Goal: Information Seeking & Learning: Check status

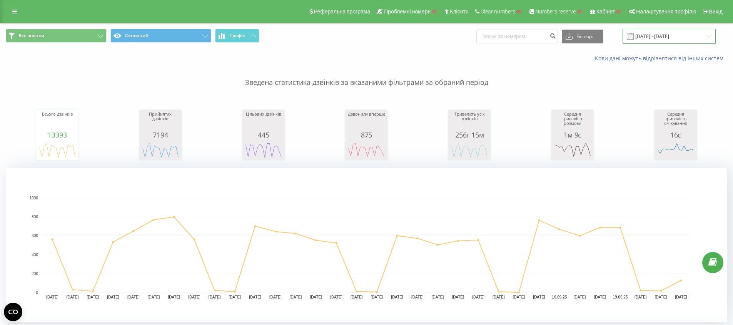
click at [670, 41] on input "22.08.2025 - 22.09.2025" at bounding box center [668, 36] width 93 height 15
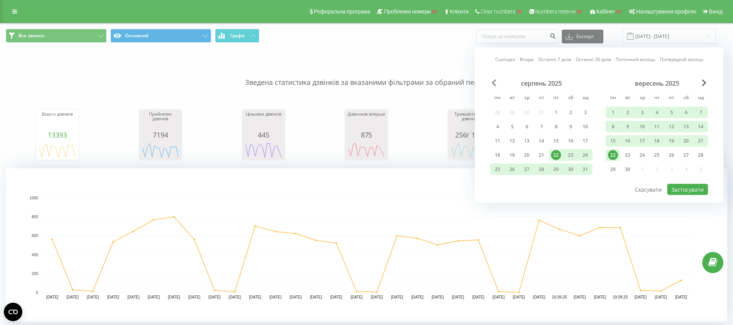
click at [492, 83] on span "Previous Month" at bounding box center [493, 83] width 5 height 7
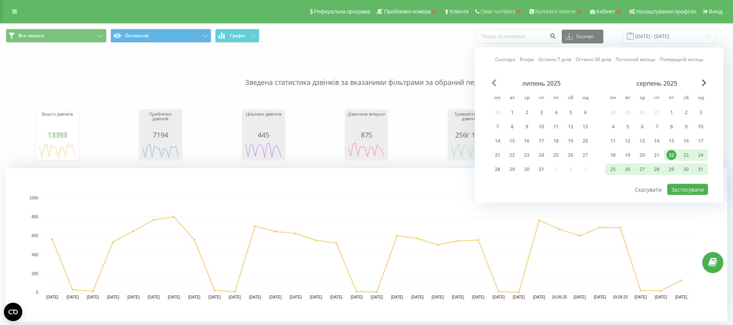
click at [492, 83] on span "Previous Month" at bounding box center [493, 83] width 5 height 7
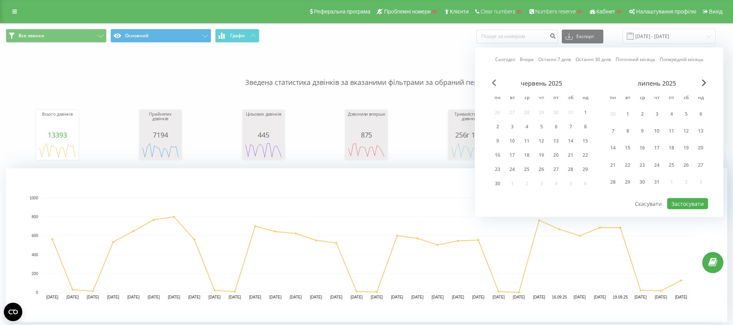
click at [492, 83] on span "Previous Month" at bounding box center [493, 83] width 5 height 7
drag, startPoint x: 540, startPoint y: 117, endPoint x: 688, endPoint y: 104, distance: 148.3
click at [540, 117] on div "1" at bounding box center [541, 114] width 10 height 10
click at [696, 83] on div "червень 2025" at bounding box center [656, 84] width 102 height 8
click at [699, 82] on div "червень 2025" at bounding box center [656, 84] width 102 height 8
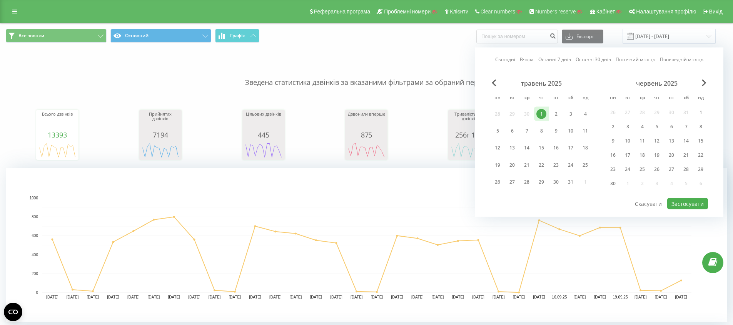
click at [708, 84] on div "Сьогодні Вчора Останні 7 днів Останні 30 днів Поточний місяць Попередній місяць…" at bounding box center [599, 133] width 248 height 170
click at [706, 83] on div "червень 2025" at bounding box center [656, 84] width 102 height 8
click at [702, 82] on span "Next Month" at bounding box center [703, 83] width 5 height 7
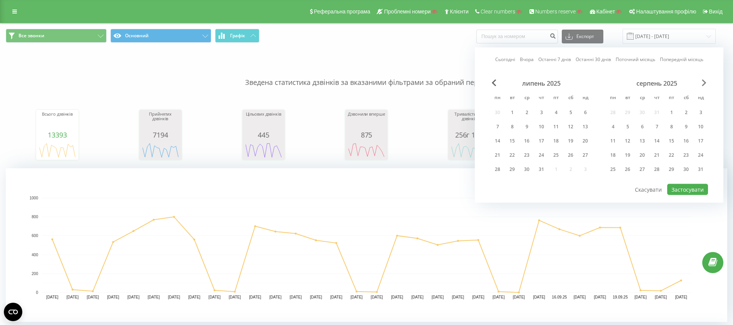
click at [702, 82] on span "Next Month" at bounding box center [703, 83] width 5 height 7
click at [510, 172] on div "30" at bounding box center [512, 170] width 10 height 10
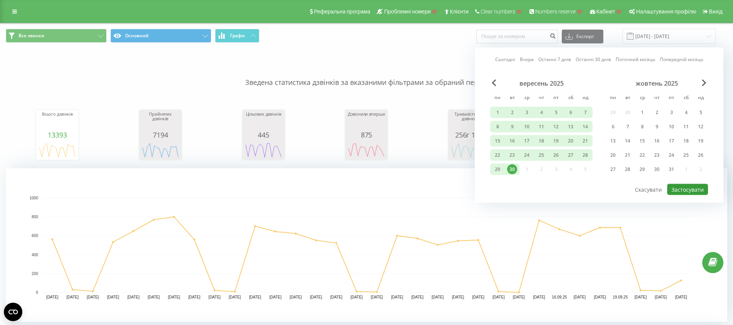
click at [690, 193] on button "Застосувати" at bounding box center [687, 189] width 41 height 11
type input "[DATE] - [DATE]"
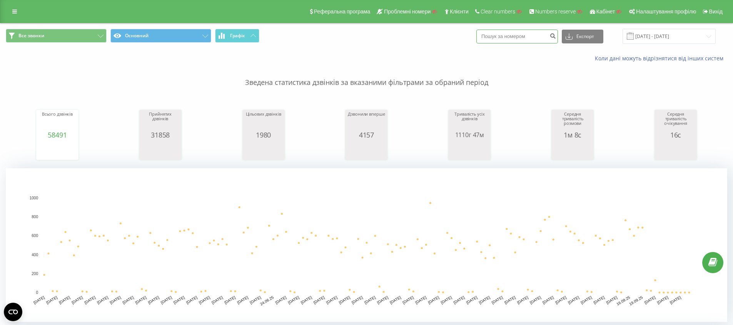
click at [549, 38] on input at bounding box center [517, 37] width 82 height 14
click at [534, 41] on input at bounding box center [517, 37] width 82 height 14
paste input "48504491383"
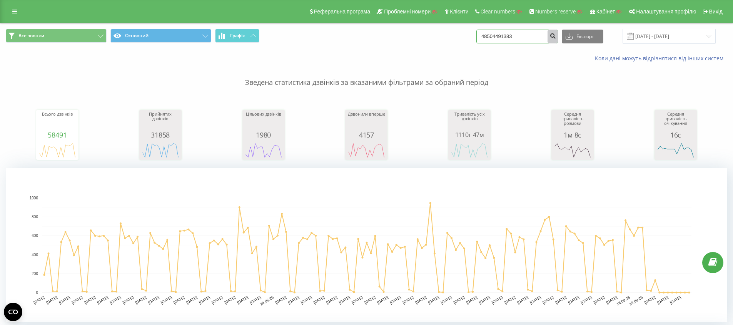
type input "48504491383"
click at [556, 37] on icon "submit" at bounding box center [552, 35] width 7 height 5
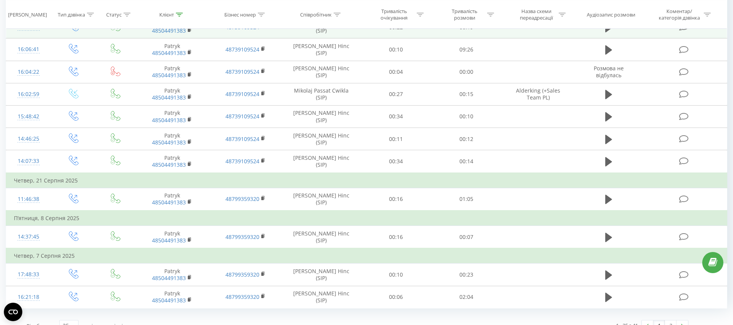
scroll to position [810, 0]
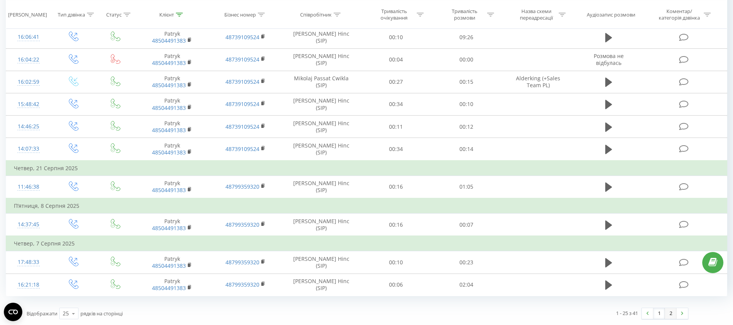
click at [669, 317] on link "2" at bounding box center [671, 313] width 12 height 11
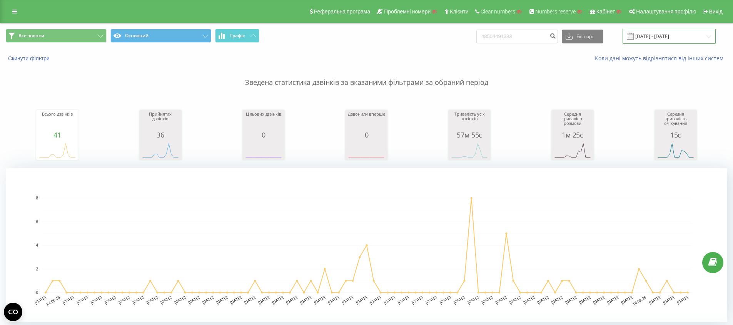
click at [655, 41] on input "[DATE] - [DATE]" at bounding box center [668, 36] width 93 height 15
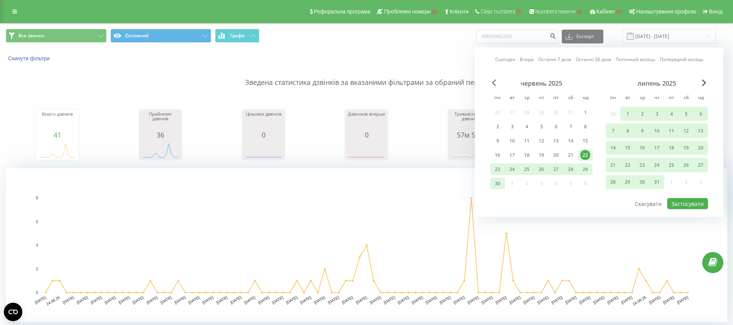
click at [491, 85] on span "Previous Month" at bounding box center [493, 83] width 5 height 7
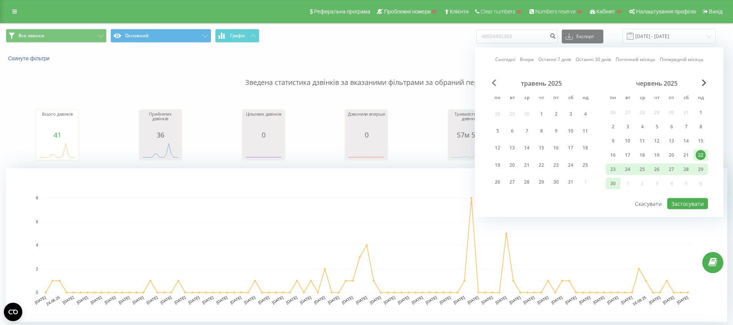
click at [491, 85] on span "Previous Month" at bounding box center [493, 83] width 5 height 7
click at [699, 86] on div "квітень 2025" at bounding box center [656, 84] width 102 height 8
click at [702, 84] on span "Next Month" at bounding box center [703, 83] width 5 height 7
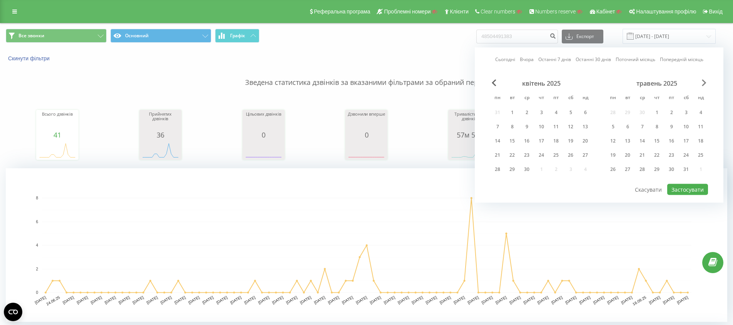
click at [702, 84] on span "Next Month" at bounding box center [703, 83] width 5 height 7
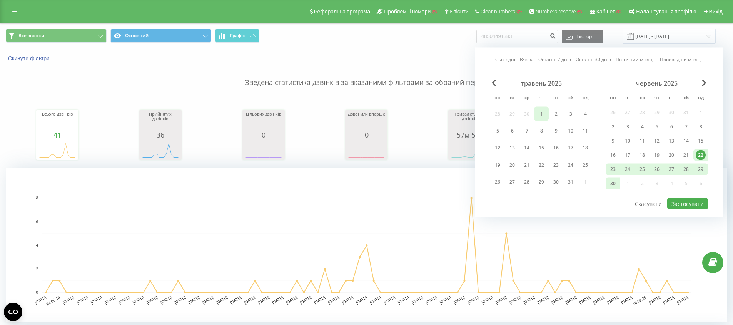
click at [539, 111] on div "1" at bounding box center [541, 114] width 10 height 10
click at [705, 83] on span "Next Month" at bounding box center [703, 83] width 5 height 7
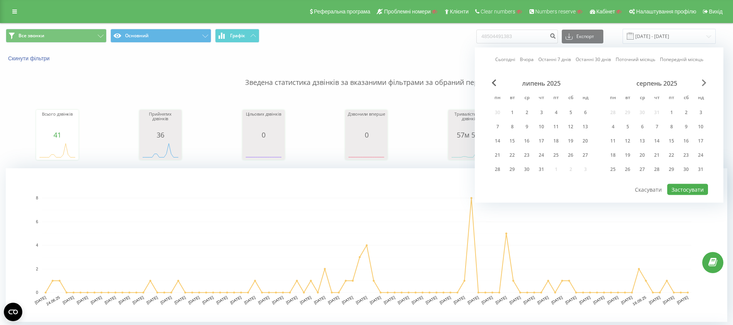
click at [705, 83] on span "Next Month" at bounding box center [703, 83] width 5 height 7
click at [509, 167] on div "30" at bounding box center [512, 170] width 10 height 10
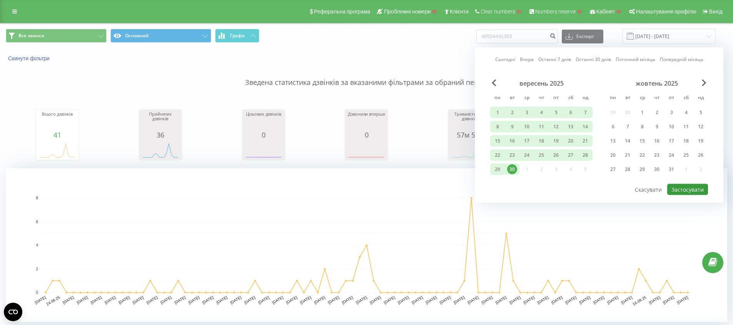
click at [677, 184] on button "Застосувати" at bounding box center [687, 189] width 41 height 11
type input "[DATE] - [DATE]"
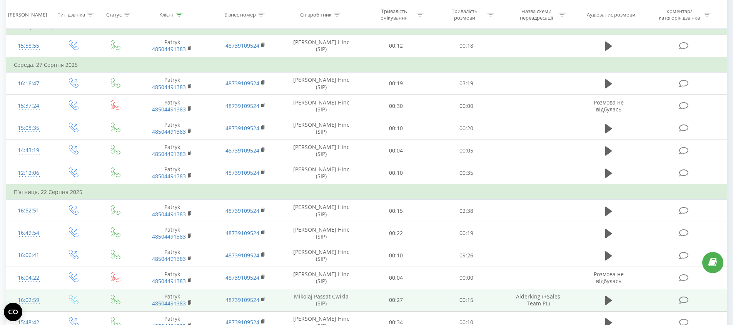
scroll to position [810, 0]
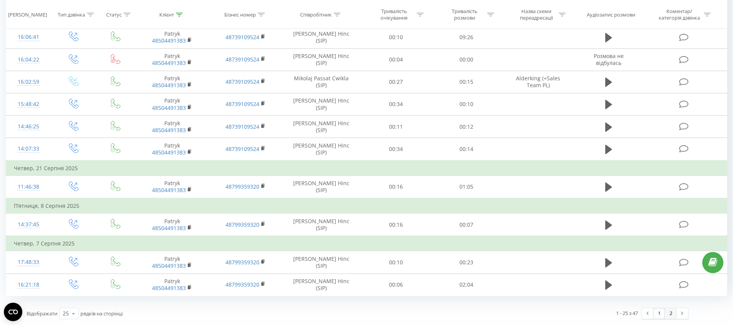
click at [675, 316] on link "2" at bounding box center [671, 313] width 12 height 11
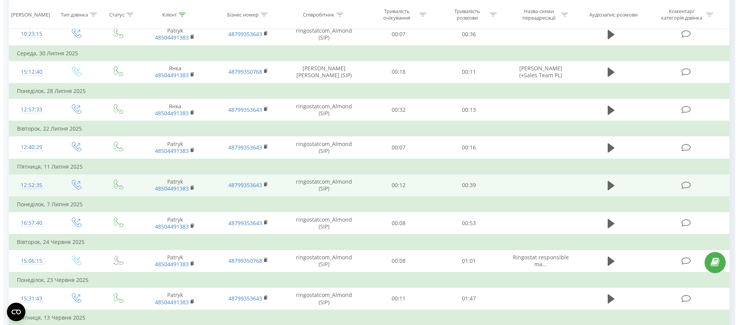
scroll to position [789, 0]
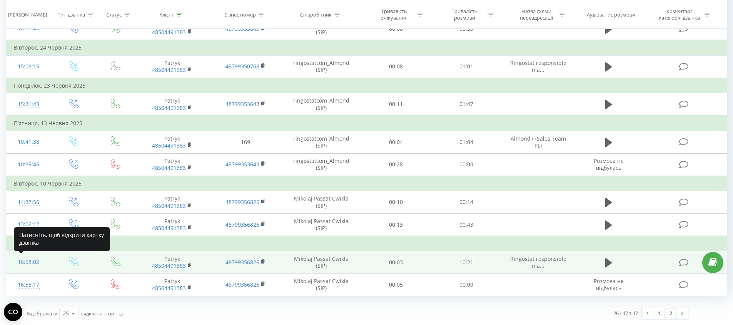
click at [34, 259] on div "16:58:02" at bounding box center [29, 262] width 30 height 15
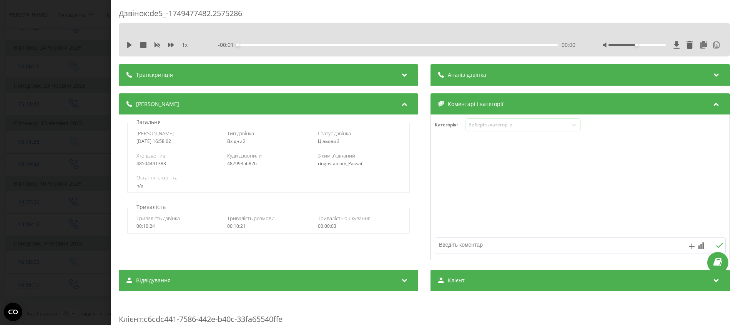
click at [475, 71] on span "Аналіз дзвінка" at bounding box center [467, 75] width 38 height 8
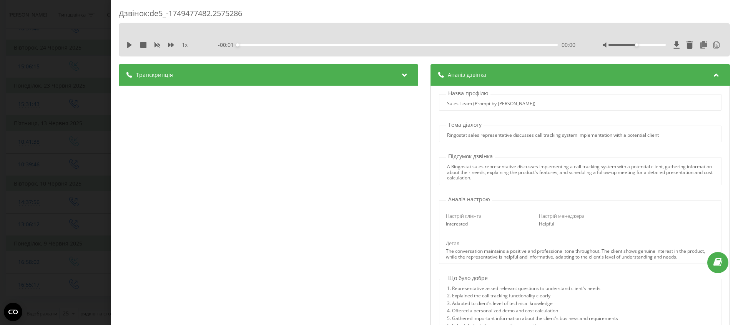
click at [517, 169] on div "A Ringostat sales representative discusses implementing a call tracking system …" at bounding box center [580, 172] width 266 height 17
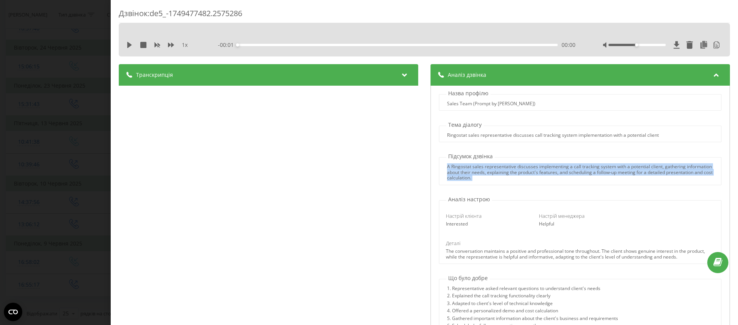
click at [517, 169] on div "A Ringostat sales representative discusses implementing a call tracking system …" at bounding box center [580, 172] width 266 height 17
click at [465, 178] on div "A Ringostat sales representative discusses implementing a call tracking system …" at bounding box center [580, 172] width 266 height 17
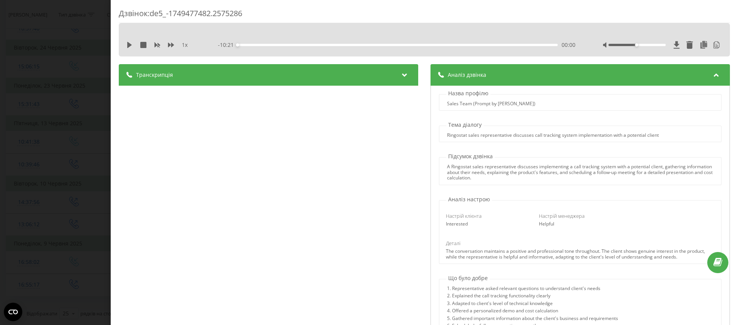
click at [455, 210] on div "Настрій клієнта Interested Настрій менеджера Helpful" at bounding box center [580, 219] width 279 height 25
click at [451, 215] on span "Настрій клієнта" at bounding box center [464, 216] width 36 height 7
click at [555, 212] on div "Настрій клієнта Interested Настрій менеджера Helpful" at bounding box center [580, 219] width 279 height 25
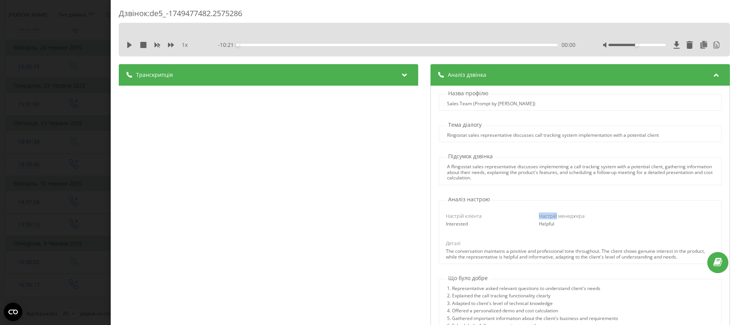
click at [555, 212] on div "Настрій клієнта Interested Настрій менеджера Helpful" at bounding box center [580, 219] width 279 height 25
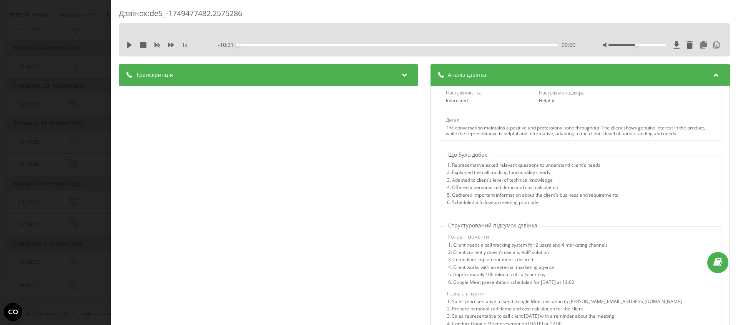
click at [556, 132] on div "The conversation maintains a positive and professional tone throughout. The cli…" at bounding box center [580, 130] width 268 height 11
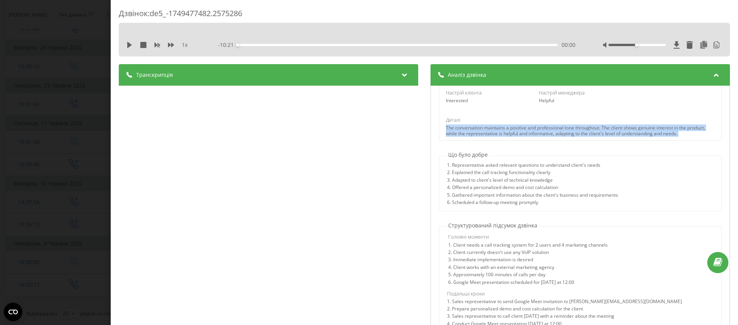
click at [556, 132] on div "The conversation maintains a positive and professional tone throughout. The cli…" at bounding box center [580, 130] width 268 height 11
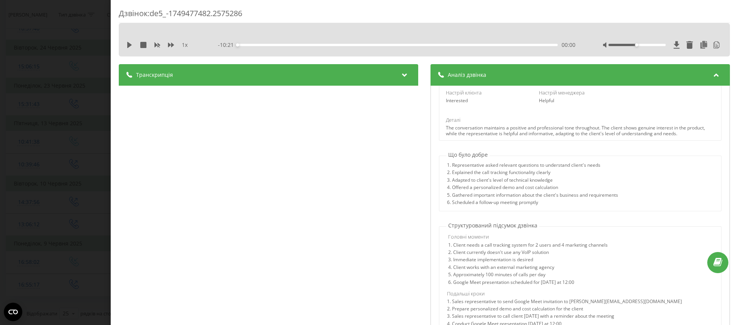
click at [532, 172] on div "2. Explained the call tracking functionality clearly" at bounding box center [532, 173] width 171 height 7
click at [535, 170] on div "2. Explained the call tracking functionality clearly" at bounding box center [532, 173] width 171 height 7
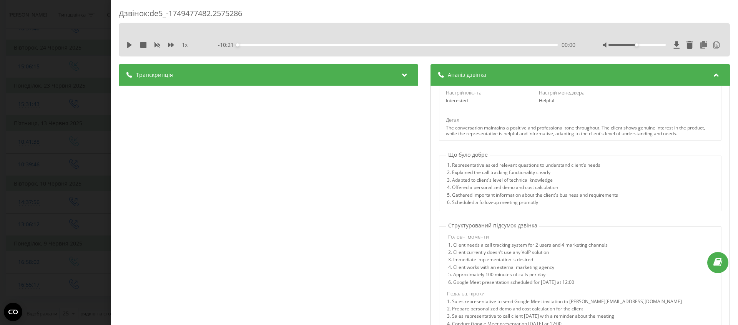
click at [501, 181] on div "3. Adapted to client's level of technical knowledge" at bounding box center [532, 181] width 171 height 7
click at [528, 163] on div "1. Representative asked relevant questions to understand client's needs" at bounding box center [532, 166] width 171 height 7
drag, startPoint x: 528, startPoint y: 162, endPoint x: 506, endPoint y: 178, distance: 26.6
click at [527, 163] on div "1. Representative asked relevant questions to understand client's needs" at bounding box center [532, 166] width 171 height 7
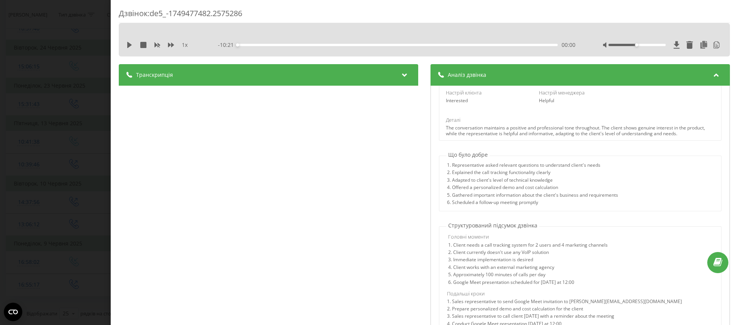
click at [506, 178] on div "3. Adapted to client's level of technical knowledge" at bounding box center [532, 181] width 171 height 7
click at [488, 173] on div "2. Explained the call tracking functionality clearly" at bounding box center [532, 173] width 171 height 7
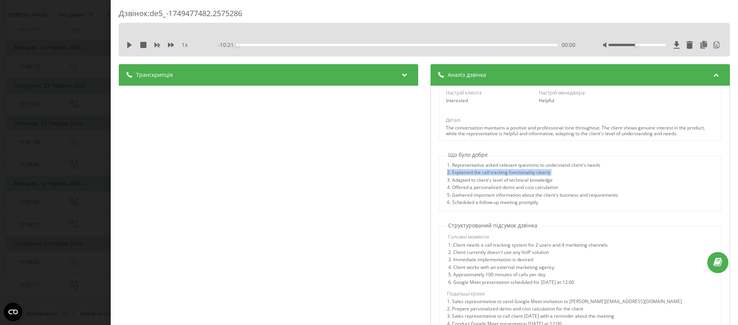
drag, startPoint x: 488, startPoint y: 173, endPoint x: 483, endPoint y: 185, distance: 13.6
click at [488, 173] on div "2. Explained the call tracking functionality clearly" at bounding box center [532, 173] width 171 height 7
click at [483, 185] on div "4. Offered a personalized demo and cost calculation" at bounding box center [532, 188] width 171 height 7
click at [495, 173] on div "2. Explained the call tracking functionality clearly" at bounding box center [532, 173] width 171 height 7
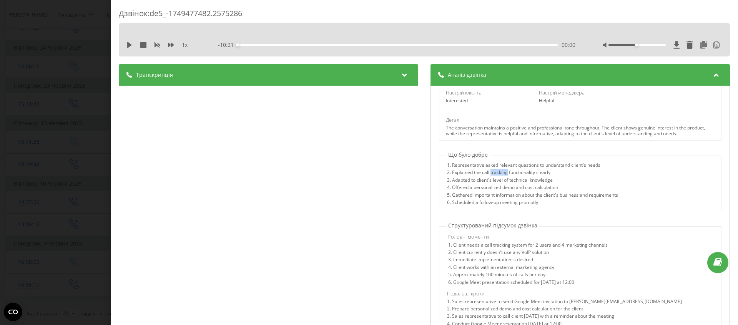
drag, startPoint x: 495, startPoint y: 173, endPoint x: 465, endPoint y: 195, distance: 37.5
click at [495, 173] on div "2. Explained the call tracking functionality clearly" at bounding box center [532, 173] width 171 height 7
click at [465, 195] on div "5. Gathered important information about the client's business and requirements" at bounding box center [532, 196] width 171 height 7
click at [483, 181] on div "3. Adapted to client's level of technical knowledge" at bounding box center [532, 181] width 171 height 7
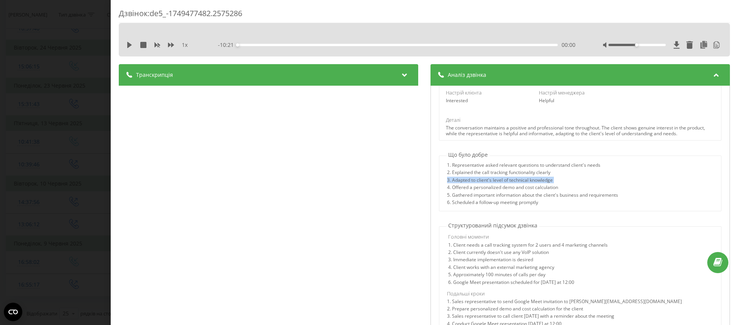
drag, startPoint x: 483, startPoint y: 181, endPoint x: 466, endPoint y: 194, distance: 21.4
click at [483, 181] on div "3. Adapted to client's level of technical knowledge" at bounding box center [532, 181] width 171 height 7
click at [463, 189] on div "4. Offered a personalized demo and cost calculation" at bounding box center [532, 188] width 171 height 7
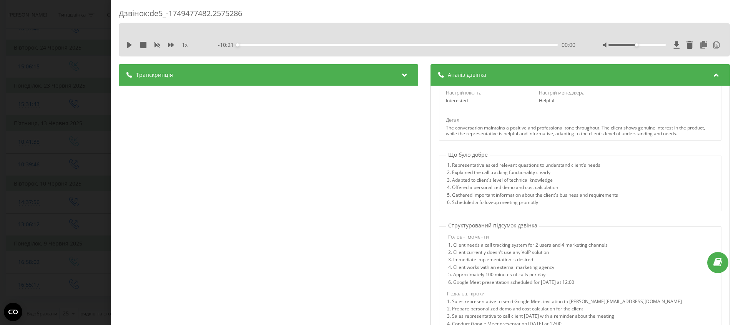
click at [501, 193] on div "5. Gathered important information about the client's business and requirements" at bounding box center [532, 196] width 171 height 7
click at [500, 195] on div "5. Gathered important information about the client's business and requirements" at bounding box center [532, 196] width 171 height 7
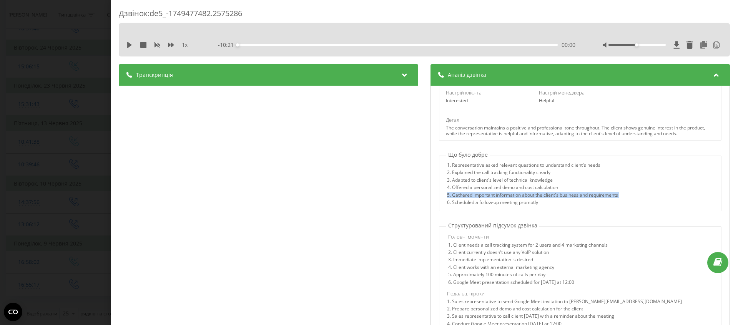
click at [500, 195] on div "5. Gathered important information about the client's business and requirements" at bounding box center [532, 196] width 171 height 7
click at [481, 205] on div "6. Scheduled a follow-up meeting promptly" at bounding box center [532, 203] width 171 height 7
click at [490, 197] on div "5. Gathered important information about the client's business and requirements" at bounding box center [532, 196] width 171 height 7
click at [489, 197] on div "5. Gathered important information about the client's business and requirements" at bounding box center [532, 196] width 171 height 7
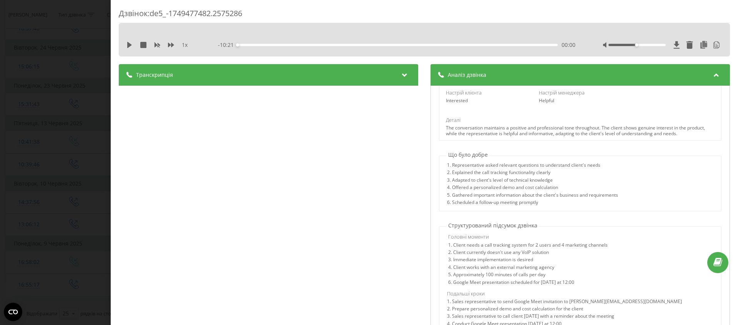
click at [485, 201] on div "6. Scheduled a follow-up meeting promptly" at bounding box center [532, 203] width 171 height 7
click at [530, 193] on div "5. Gathered important information about the client's business and requirements" at bounding box center [532, 196] width 171 height 7
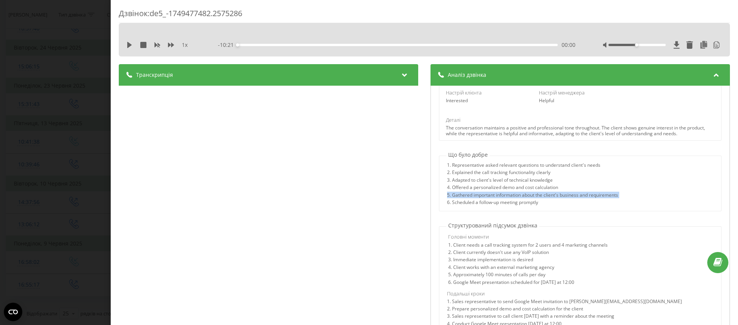
click at [530, 193] on div "5. Gathered important information about the client's business and requirements" at bounding box center [532, 196] width 171 height 7
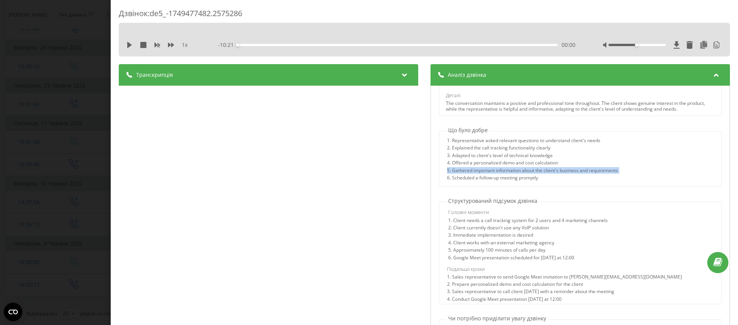
scroll to position [158, 0]
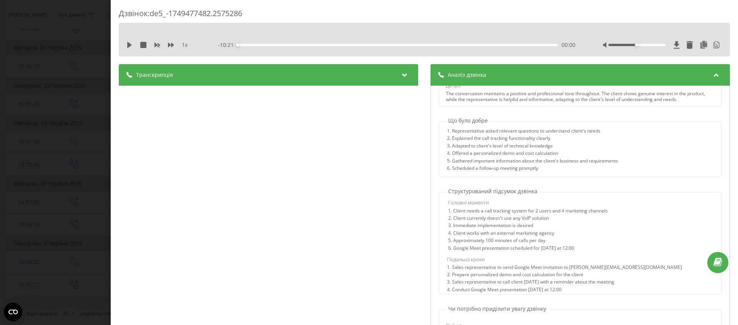
click at [506, 217] on div "2. Client currently doesn't use any VoIP solution" at bounding box center [581, 219] width 266 height 7
click at [576, 215] on div "1. Client needs a call tracking system for 2 users and 4 marketing channels" at bounding box center [581, 211] width 266 height 7
click at [516, 215] on div "1. Client needs a call tracking system for 2 users and 4 marketing channels" at bounding box center [581, 211] width 266 height 7
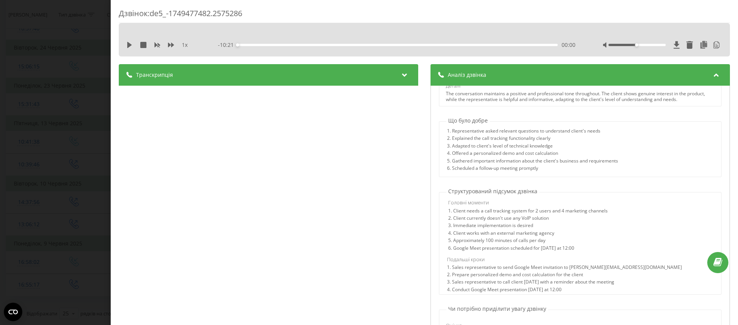
click at [516, 215] on div "1. Client needs a call tracking system for 2 users and 4 marketing channels" at bounding box center [581, 211] width 266 height 7
click at [499, 225] on div "3. Immediate implementation is desired" at bounding box center [581, 226] width 266 height 7
click at [501, 223] on div "3. Immediate implementation is desired" at bounding box center [581, 226] width 266 height 7
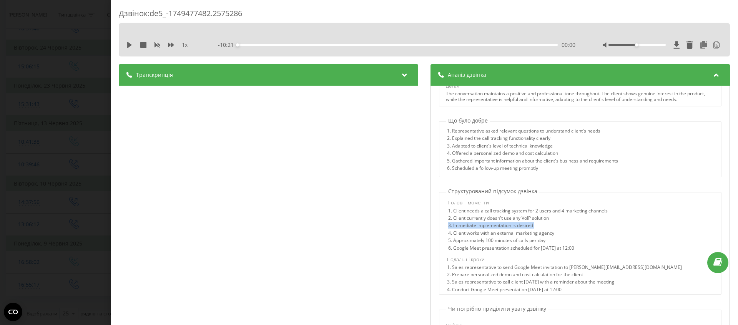
click at [501, 223] on div "3. Immediate implementation is desired" at bounding box center [581, 226] width 266 height 7
click at [526, 223] on div "3. Immediate implementation is desired" at bounding box center [581, 226] width 266 height 7
click at [521, 224] on div "3. Immediate implementation is desired" at bounding box center [581, 226] width 266 height 7
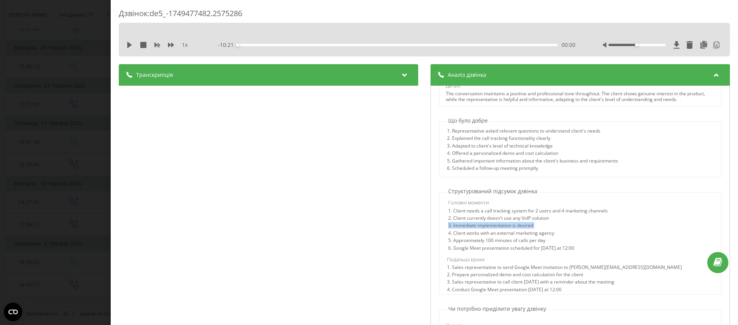
click at [521, 224] on div "3. Immediate implementation is desired" at bounding box center [581, 226] width 266 height 7
click at [520, 225] on div "3. Immediate implementation is desired" at bounding box center [581, 226] width 266 height 7
click at [518, 225] on div "3. Immediate implementation is desired" at bounding box center [581, 226] width 266 height 7
click at [519, 226] on div "3. Immediate implementation is desired" at bounding box center [581, 226] width 266 height 7
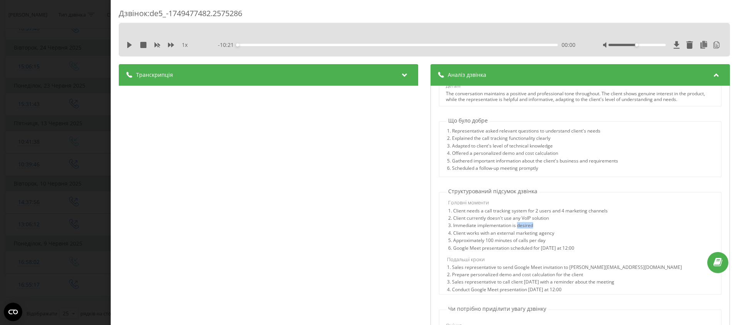
click at [519, 226] on div "3. Immediate implementation is desired" at bounding box center [581, 226] width 266 height 7
click at [549, 232] on div "4. Client works with an external marketing agency" at bounding box center [581, 234] width 266 height 7
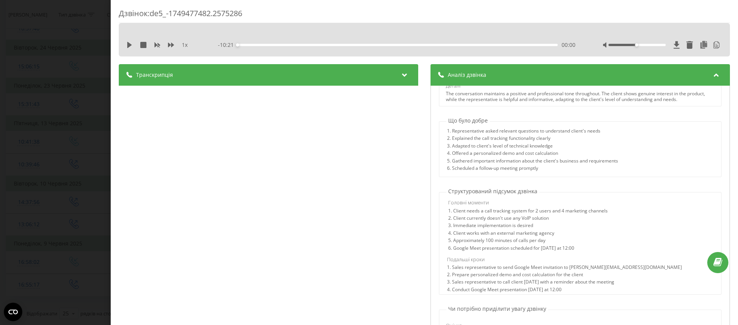
click at [535, 243] on div "5. Approximately 100 minutes of calls per day" at bounding box center [581, 241] width 266 height 7
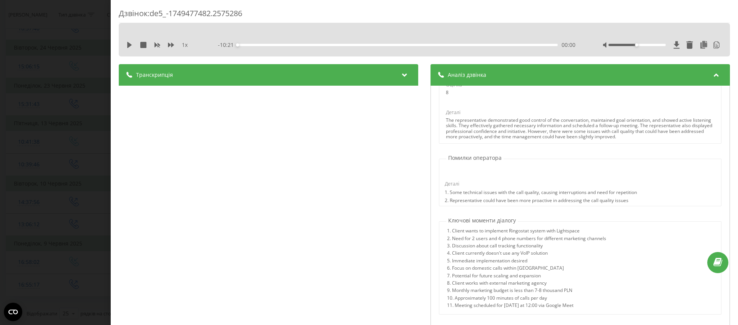
scroll to position [182, 0]
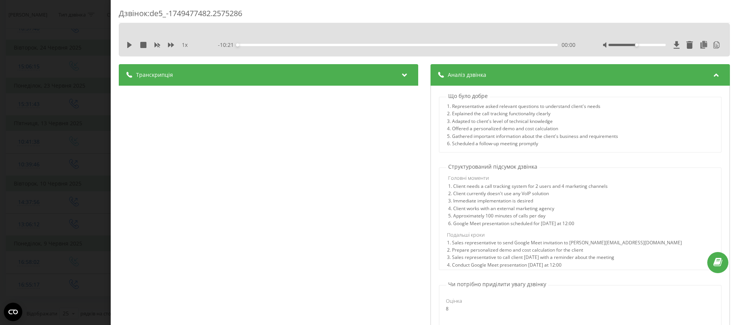
click at [75, 112] on div "Дзвінок : de5_-1749477482.2575286 1 x - 10:21 00:00 00:00 Транскрипція 00:01 Dz…" at bounding box center [369, 162] width 738 height 325
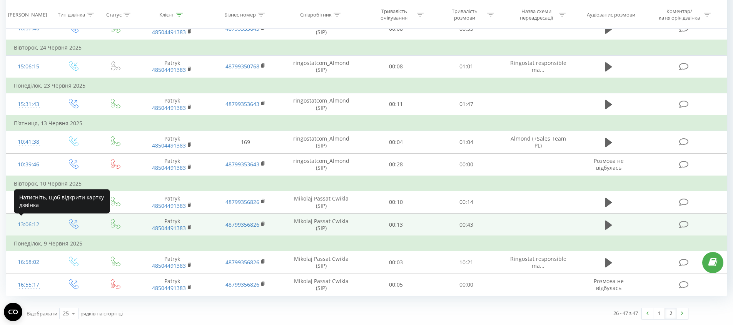
click at [19, 224] on div "13:06:12" at bounding box center [29, 224] width 30 height 15
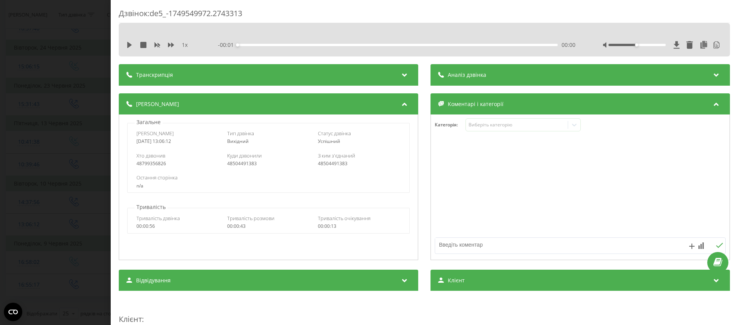
click at [493, 72] on div "Аналіз дзвінка" at bounding box center [581, 75] width 300 height 22
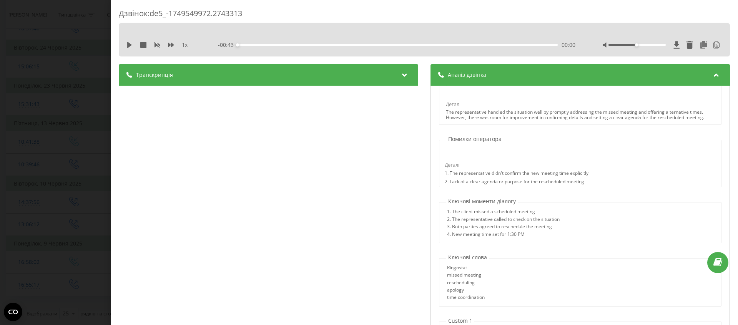
scroll to position [182, 0]
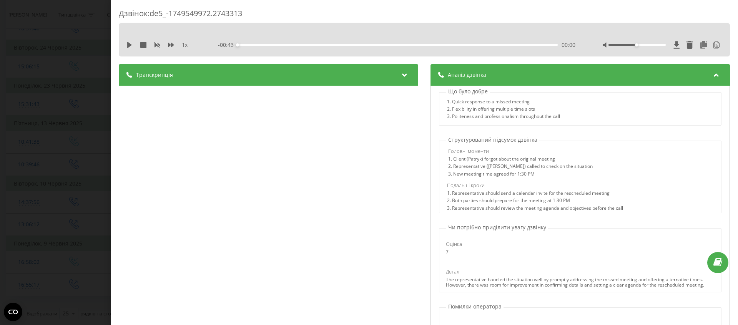
click at [75, 148] on div "Дзвінок : de5_-1749549972.2743313 1 x - 00:43 00:00 00:00 Транскрипція 00:00 Ta…" at bounding box center [369, 162] width 738 height 325
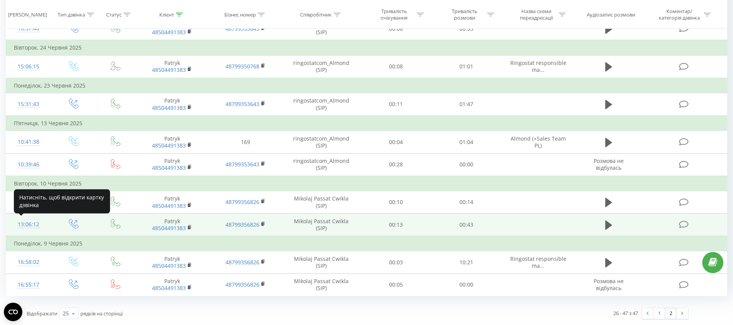
click at [26, 223] on div "13:06:12" at bounding box center [29, 224] width 30 height 15
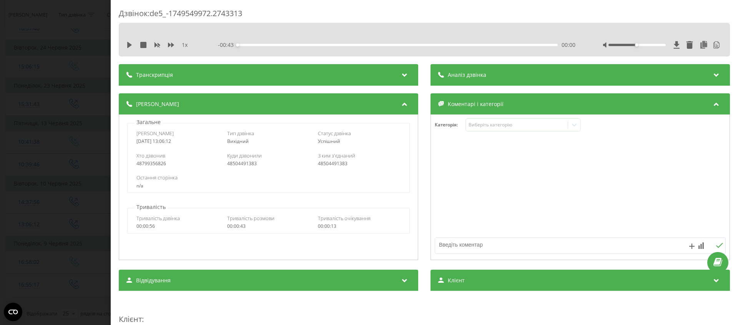
click at [470, 79] on div "Аналіз дзвінка" at bounding box center [581, 75] width 300 height 22
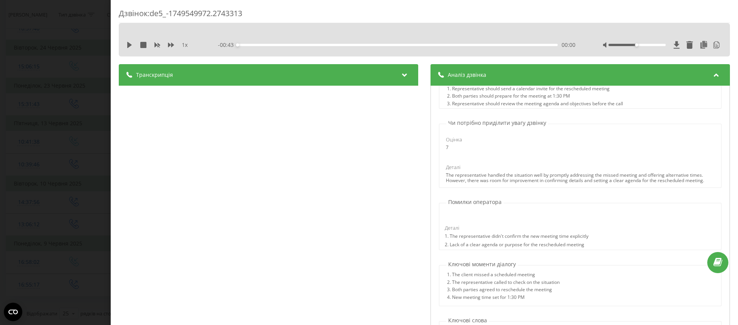
scroll to position [349, 0]
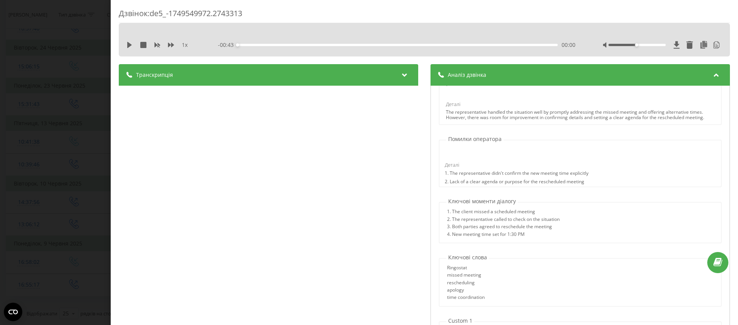
click at [17, 98] on div "Дзвінок : de5_-1749549972.2743313 1 x - 00:43 00:00 00:00 Транскрипція 00:00 Ta…" at bounding box center [369, 162] width 738 height 325
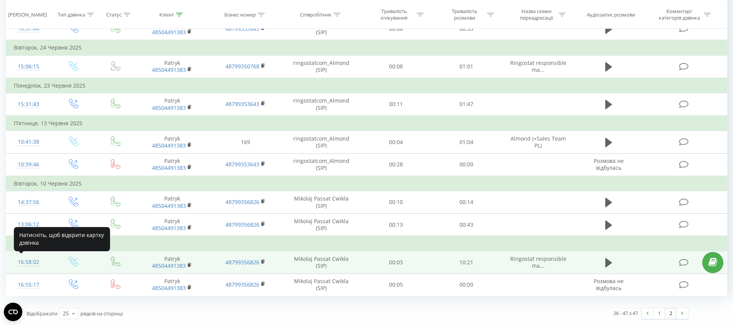
click at [27, 263] on div "16:58:02" at bounding box center [29, 262] width 30 height 15
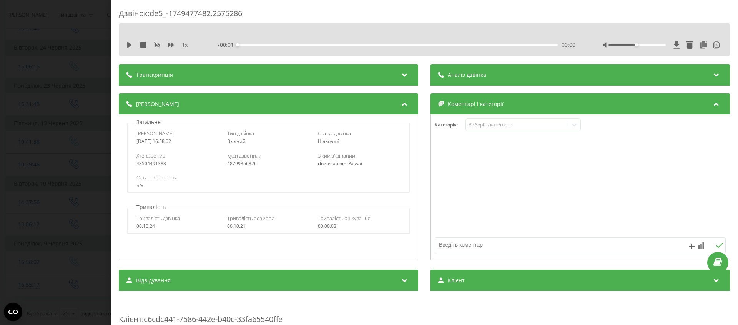
click at [486, 77] on div "Аналіз дзвінка" at bounding box center [581, 75] width 300 height 22
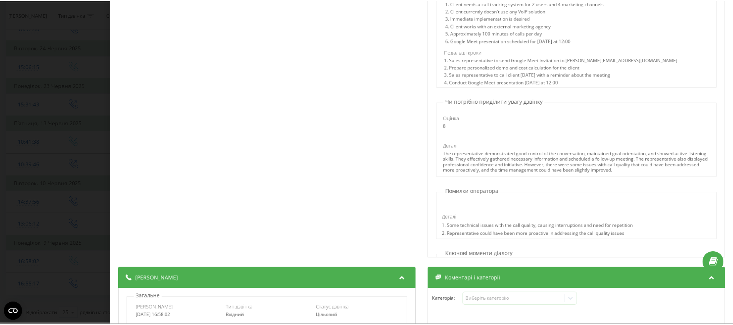
scroll to position [241, 0]
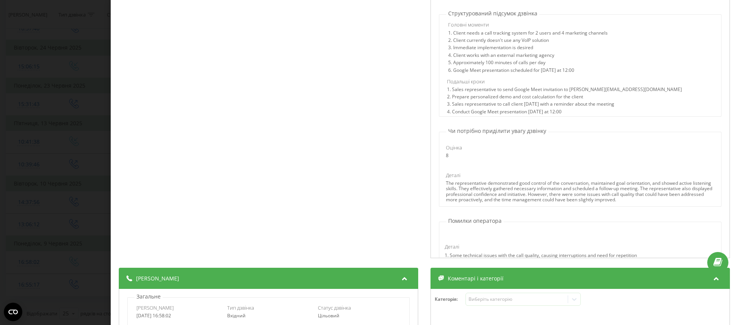
click at [2, 156] on div "Дзвінок : de5_-1749477482.2575286 1 x - 10:21 00:00 00:00 Транскрипція 00:01 Dz…" at bounding box center [369, 162] width 738 height 325
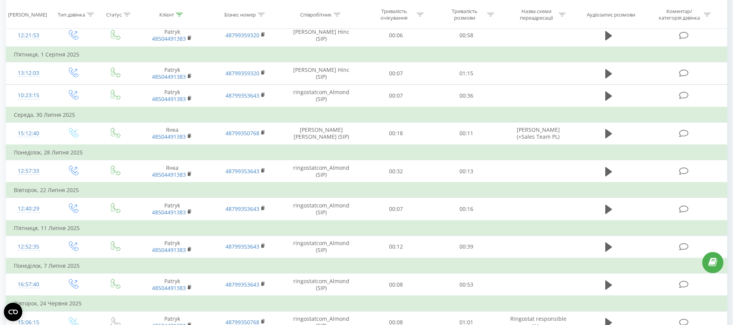
scroll to position [789, 0]
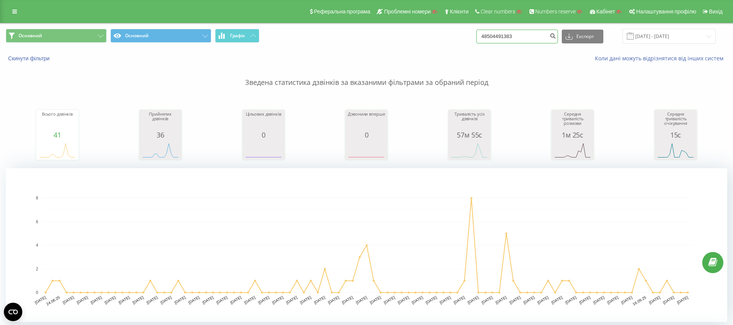
click at [532, 39] on input "48504491383" at bounding box center [517, 37] width 82 height 14
paste input "660760320"
type input "48660760320"
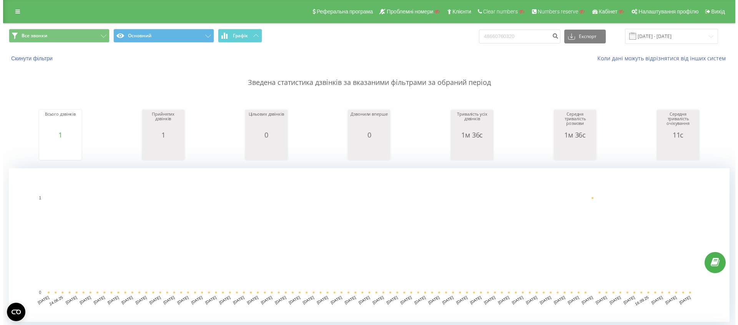
scroll to position [170, 0]
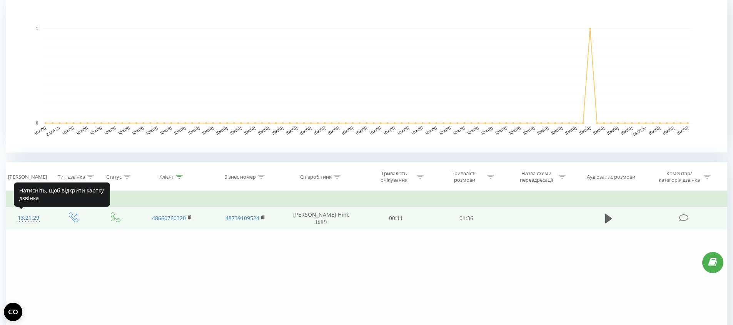
click at [23, 216] on div "13:21:29" at bounding box center [29, 218] width 30 height 15
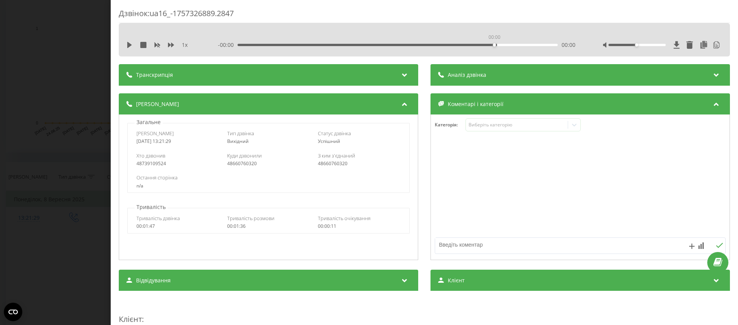
click at [493, 44] on div "00:00" at bounding box center [398, 45] width 320 height 2
click at [252, 42] on div "- 00:00 00:00 00:00" at bounding box center [397, 45] width 358 height 8
click at [247, 44] on div "00:00" at bounding box center [398, 45] width 320 height 2
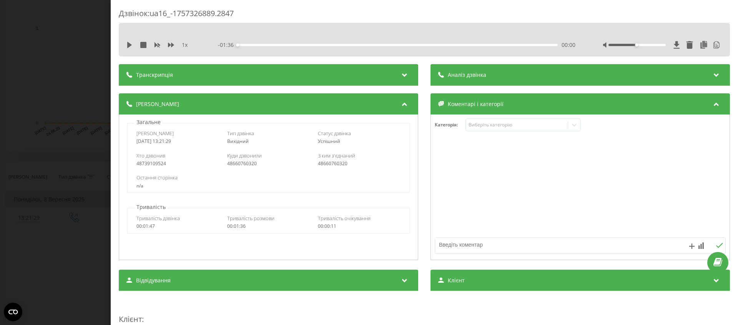
click at [491, 77] on div "Аналіз дзвінка" at bounding box center [581, 75] width 300 height 22
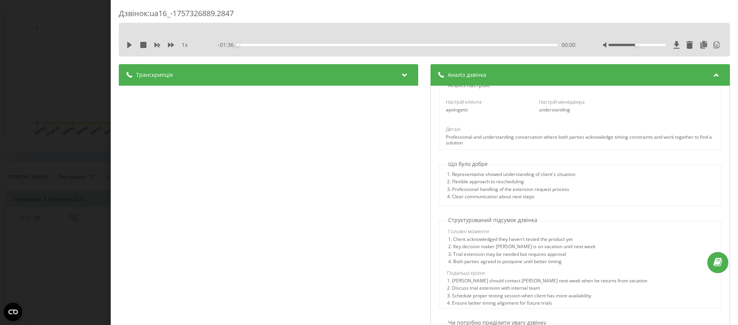
scroll to position [165, 0]
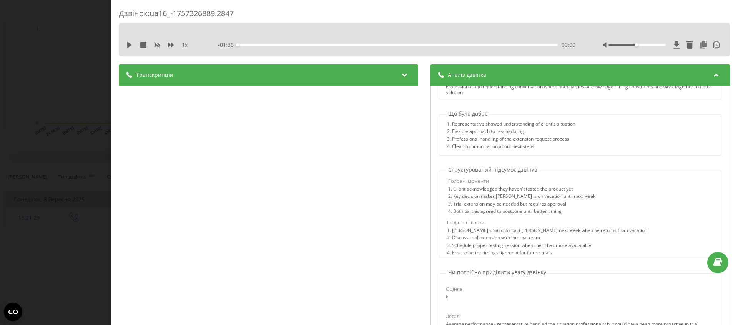
click at [500, 195] on div "2. Key decision maker Patryk is on vacation until next week" at bounding box center [581, 197] width 266 height 7
click at [506, 192] on div "1. Client acknowledged they haven't tested the product yet" at bounding box center [581, 190] width 266 height 7
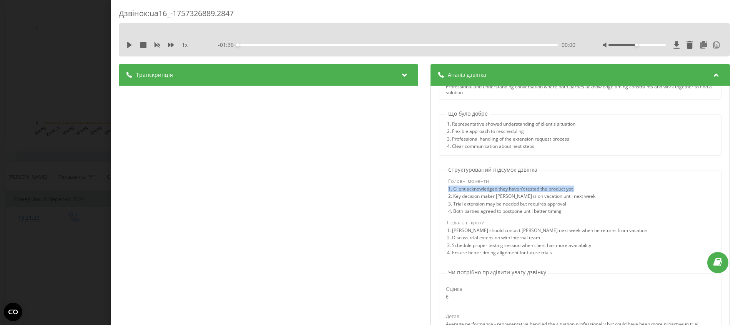
click at [506, 192] on div "1. Client acknowledged they haven't tested the product yet" at bounding box center [581, 190] width 266 height 7
click at [491, 205] on div "3. Trial extension may be needed but requires approval" at bounding box center [581, 205] width 266 height 7
click at [502, 199] on div "2. Key decision maker Patryk is on vacation until next week" at bounding box center [581, 197] width 266 height 7
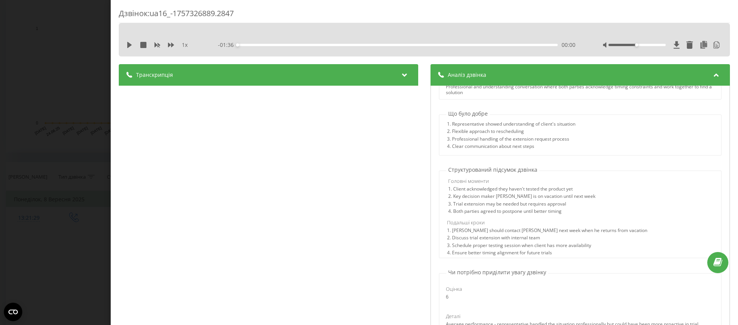
click at [571, 205] on div "3. Trial extension may be needed but requires approval" at bounding box center [581, 205] width 266 height 7
click at [518, 200] on div "2. Key decision maker Patryk is on vacation until next week" at bounding box center [581, 197] width 266 height 7
click at [508, 222] on div "Подальші кроки" at bounding box center [580, 223] width 266 height 6
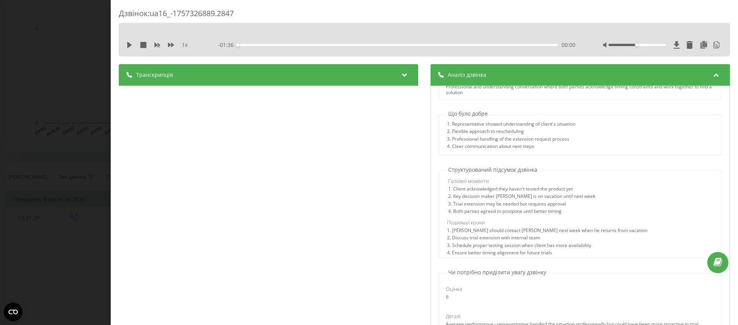
click at [530, 197] on div "2. Key decision maker Patryk is on vacation until next week" at bounding box center [581, 197] width 266 height 7
click at [507, 211] on div "4. Both parties agreed to postpone until better timing" at bounding box center [581, 212] width 266 height 7
click at [526, 200] on div "2. Key decision maker Patryk is on vacation until next week" at bounding box center [581, 197] width 266 height 7
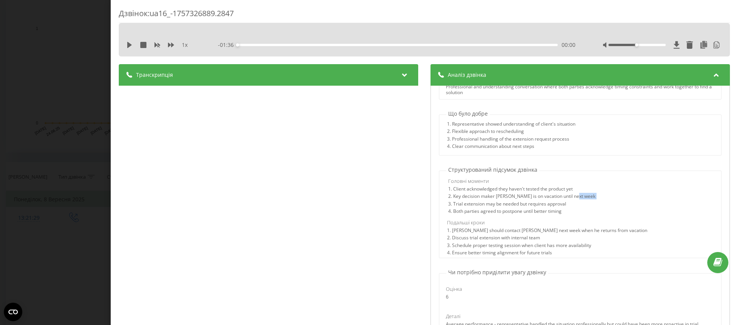
click at [526, 200] on div "2. Key decision maker Patryk is on vacation until next week" at bounding box center [581, 197] width 266 height 7
drag, startPoint x: 526, startPoint y: 200, endPoint x: 521, endPoint y: 203, distance: 5.9
click at [526, 201] on div "2. Key decision maker Patryk is on vacation until next week" at bounding box center [581, 197] width 266 height 7
click at [521, 203] on div "3. Trial extension may be needed but requires approval" at bounding box center [581, 205] width 266 height 7
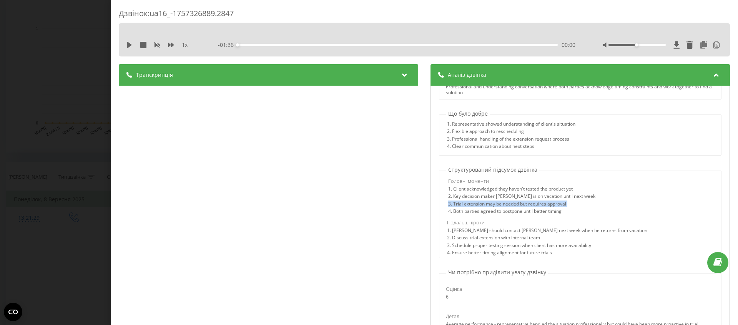
click at [521, 203] on div "3. Trial extension may be needed but requires approval" at bounding box center [581, 205] width 266 height 7
click at [499, 214] on div "4. Both parties agreed to postpone until better timing" at bounding box center [581, 212] width 266 height 7
click at [523, 205] on div "3. Trial extension may be needed but requires approval" at bounding box center [581, 205] width 266 height 7
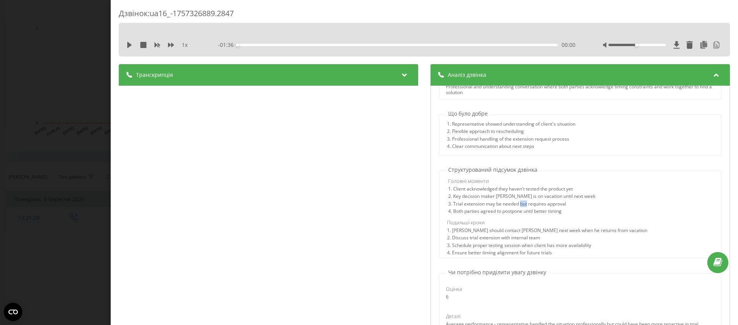
click at [523, 205] on div "3. Trial extension may be needed but requires approval" at bounding box center [581, 205] width 266 height 7
click at [508, 214] on div "4. Both parties agreed to postpone until better timing" at bounding box center [581, 212] width 266 height 7
click at [513, 210] on div "4. Both parties agreed to postpone until better timing" at bounding box center [581, 212] width 266 height 7
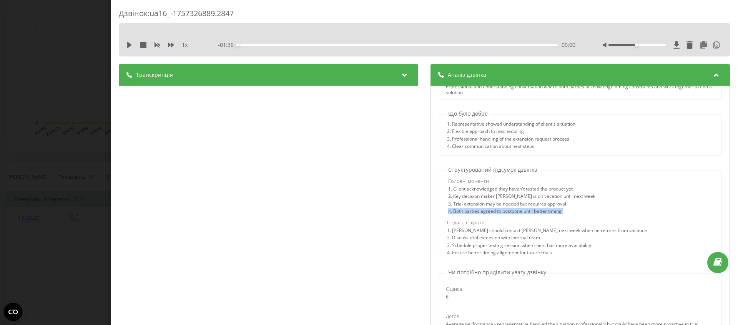
click at [513, 210] on div "4. Both parties agreed to postpone until better timing" at bounding box center [581, 212] width 266 height 7
click at [540, 207] on div "3. Trial extension may be needed but requires approval" at bounding box center [581, 205] width 266 height 7
click at [522, 215] on div "4. Both parties agreed to postpone until better timing" at bounding box center [581, 212] width 266 height 7
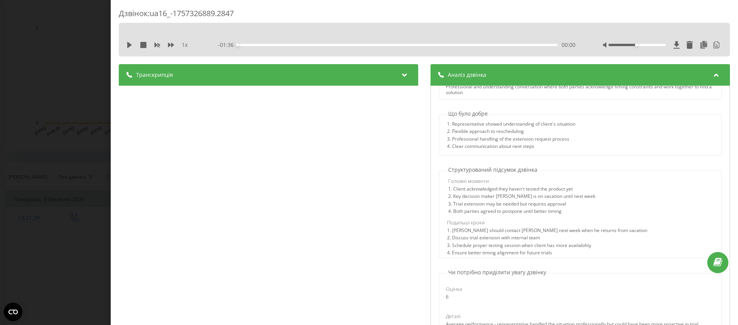
click at [529, 208] on div "3. Trial extension may be needed but requires approval" at bounding box center [581, 205] width 266 height 7
click at [521, 207] on div "3. Trial extension may be needed but requires approval" at bounding box center [581, 205] width 266 height 7
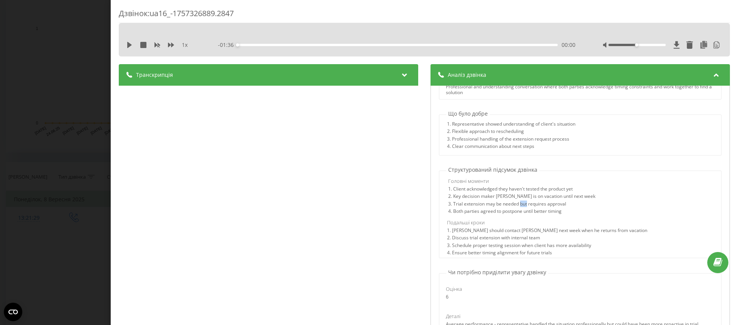
click at [521, 207] on div "3. Trial extension may be needed but requires approval" at bounding box center [581, 205] width 266 height 7
click at [517, 209] on div "4. Both parties agreed to postpone until better timing" at bounding box center [581, 212] width 266 height 7
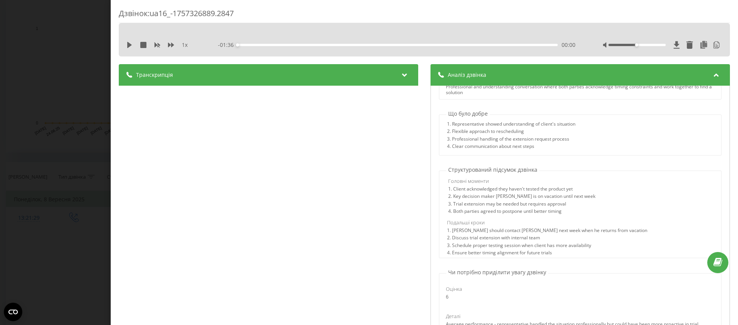
click at [539, 213] on div "4. Both parties agreed to postpone until better timing" at bounding box center [581, 212] width 266 height 7
click at [551, 210] on div "4. Both parties agreed to postpone until better timing" at bounding box center [581, 212] width 266 height 7
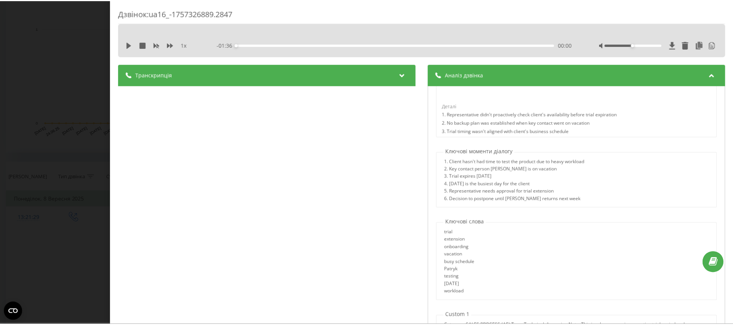
scroll to position [285, 0]
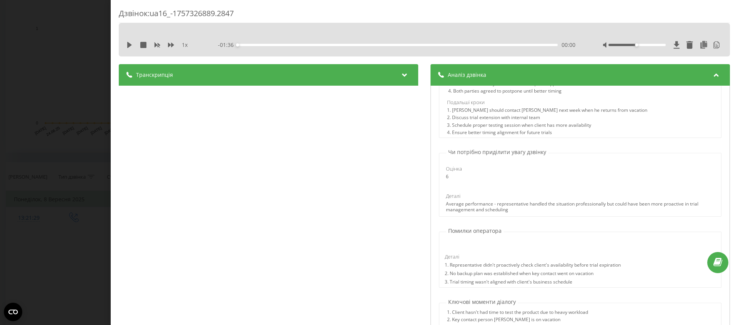
click at [33, 79] on div "Дзвінок : ua16_-1757326889.2847 1 x - 01:36 00:00 00:00 Транскрипція 00:00 Halo…" at bounding box center [369, 162] width 738 height 325
